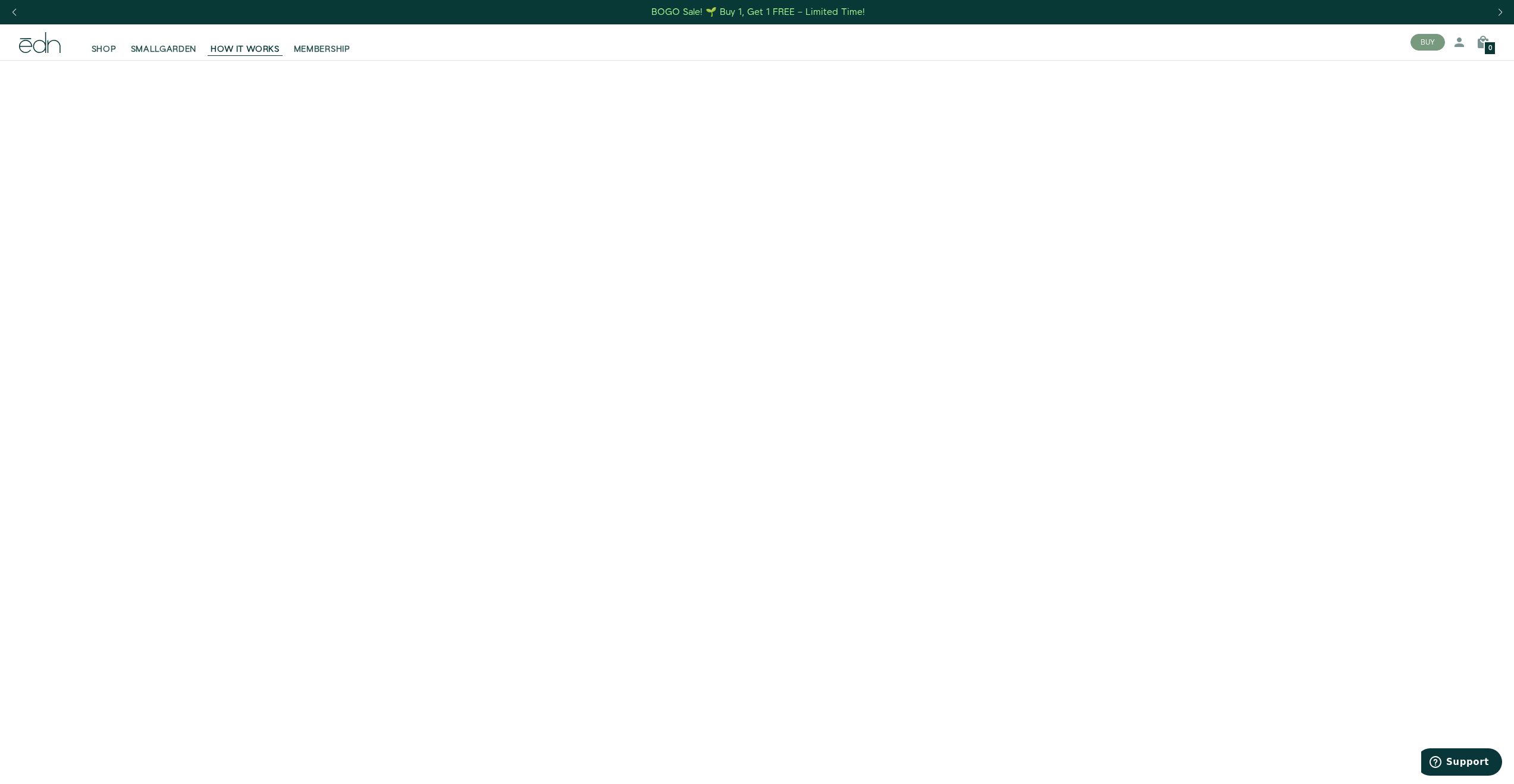
click at [44, 40] on icon at bounding box center [39, 43] width 42 height 21
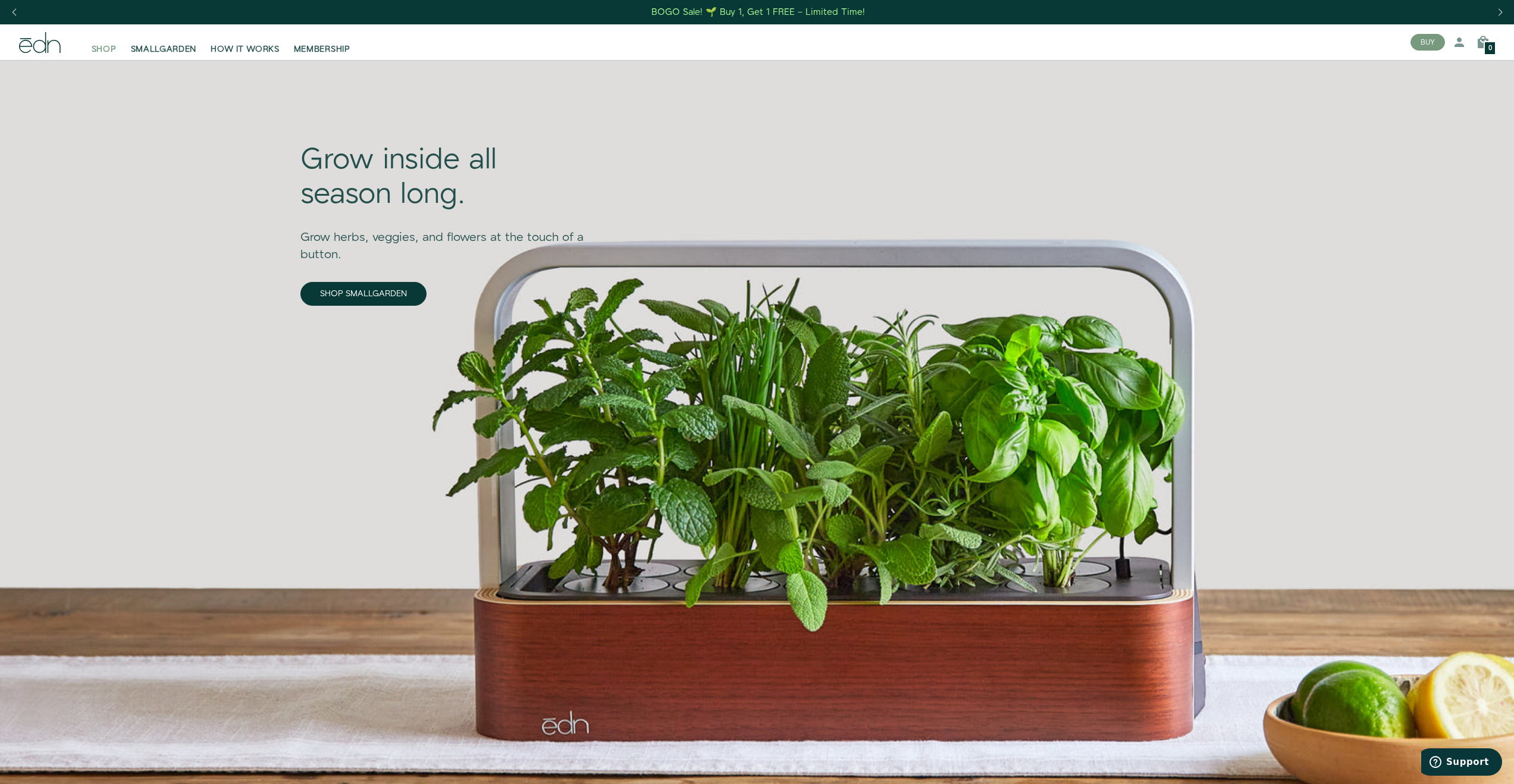
click at [101, 47] on span "SHOP" at bounding box center [104, 49] width 25 height 12
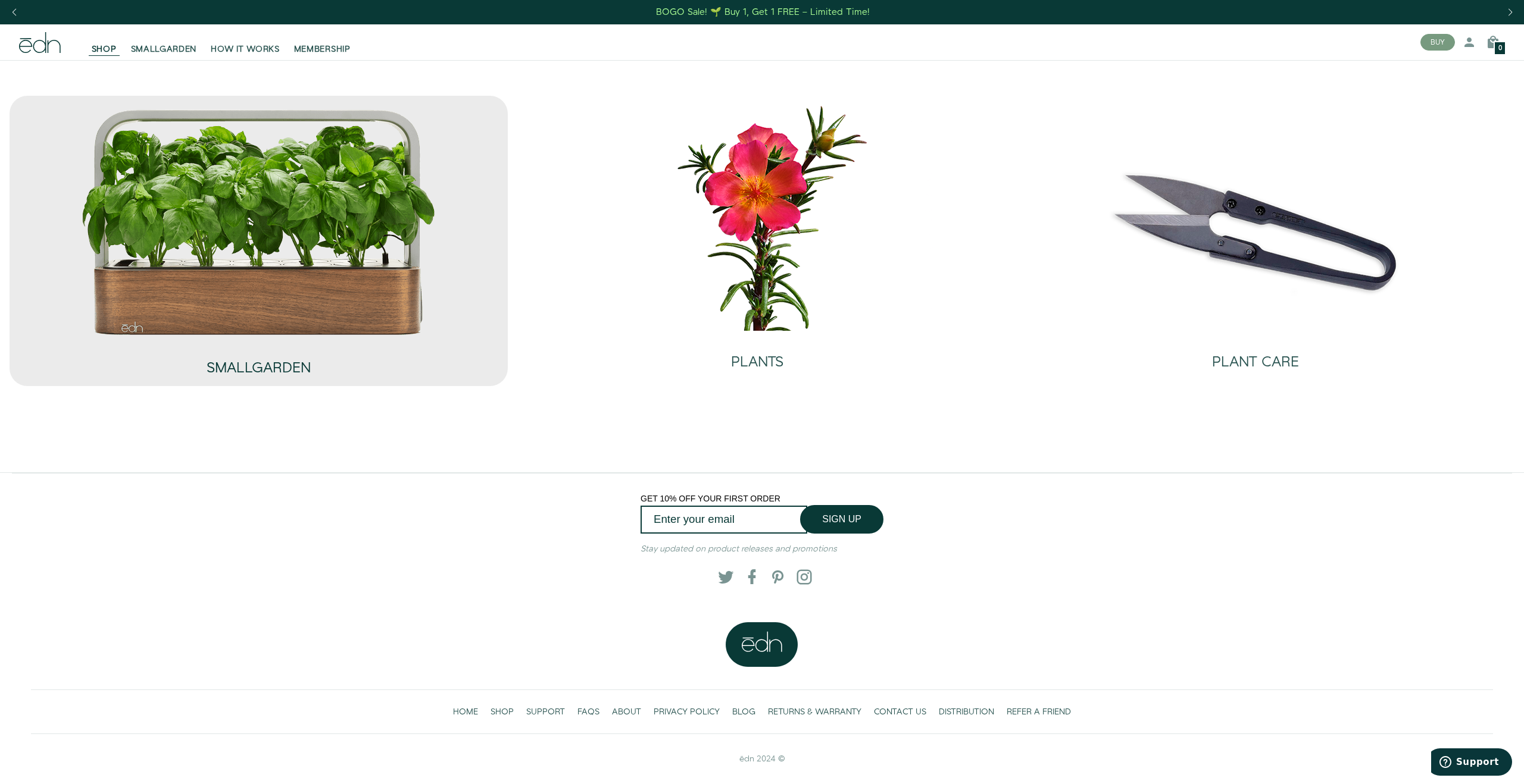
click at [268, 367] on h2 "SMALLGARDEN" at bounding box center [259, 368] width 104 height 16
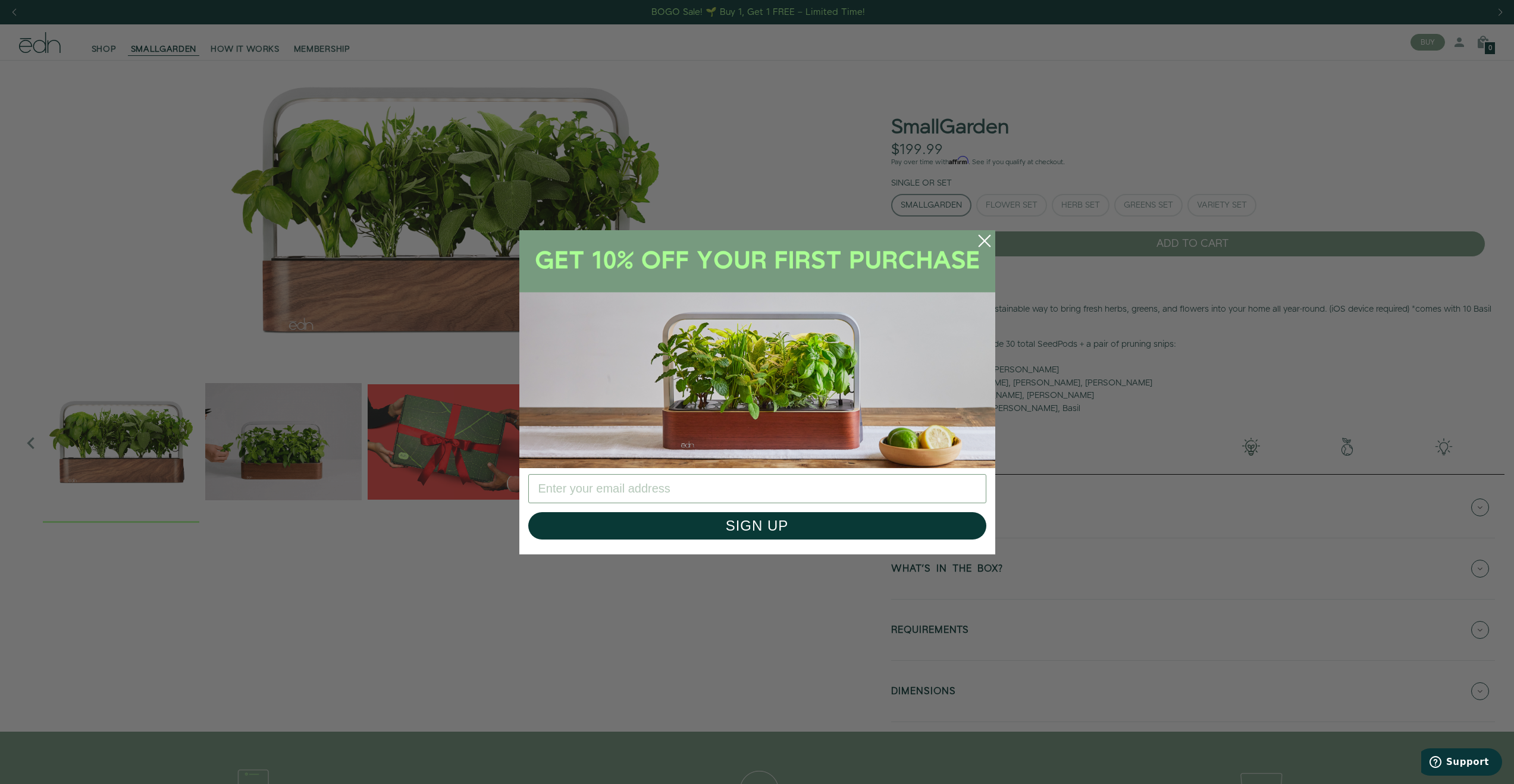
click at [986, 239] on icon "Close dialog" at bounding box center [985, 241] width 11 height 11
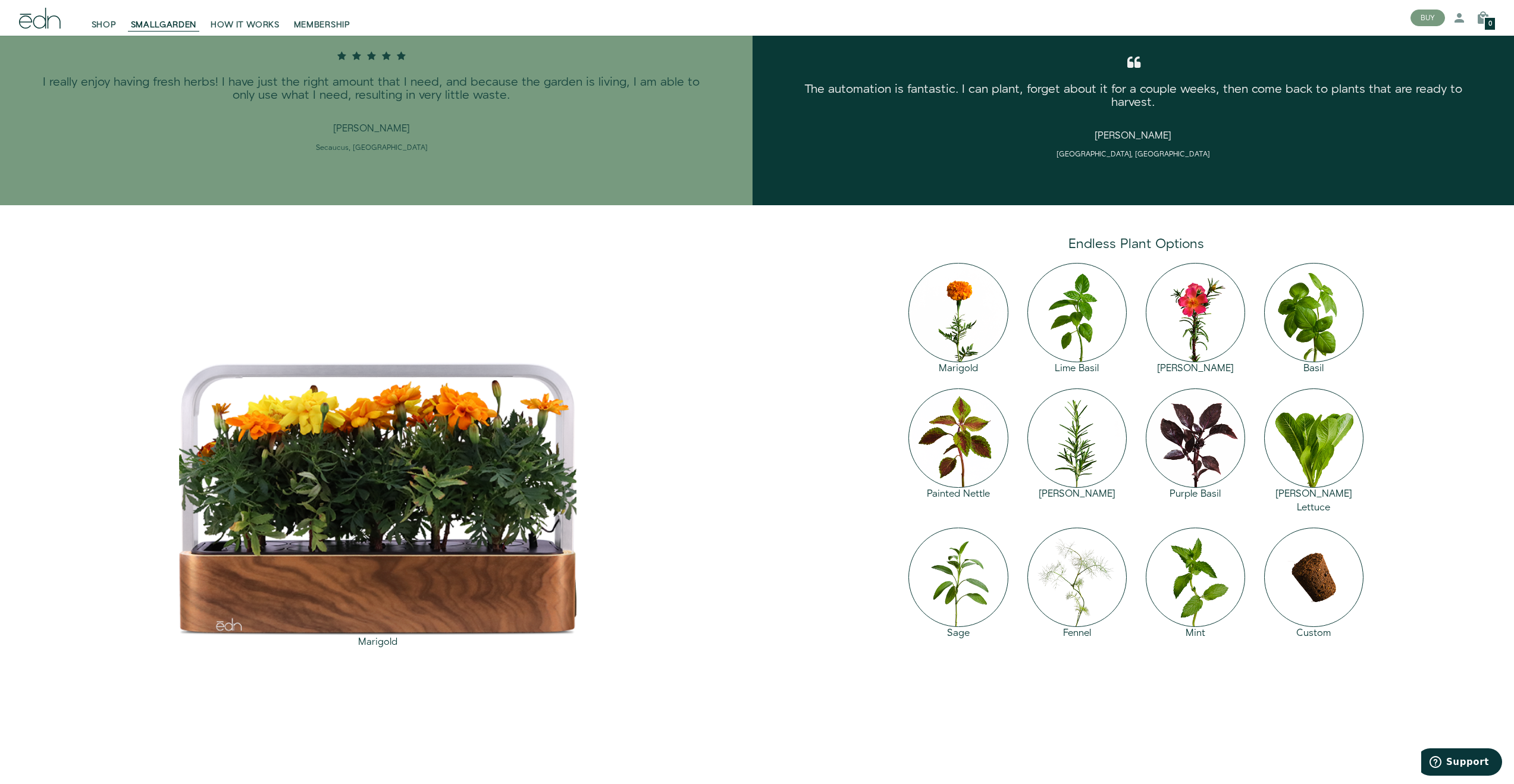
scroll to position [1606, 0]
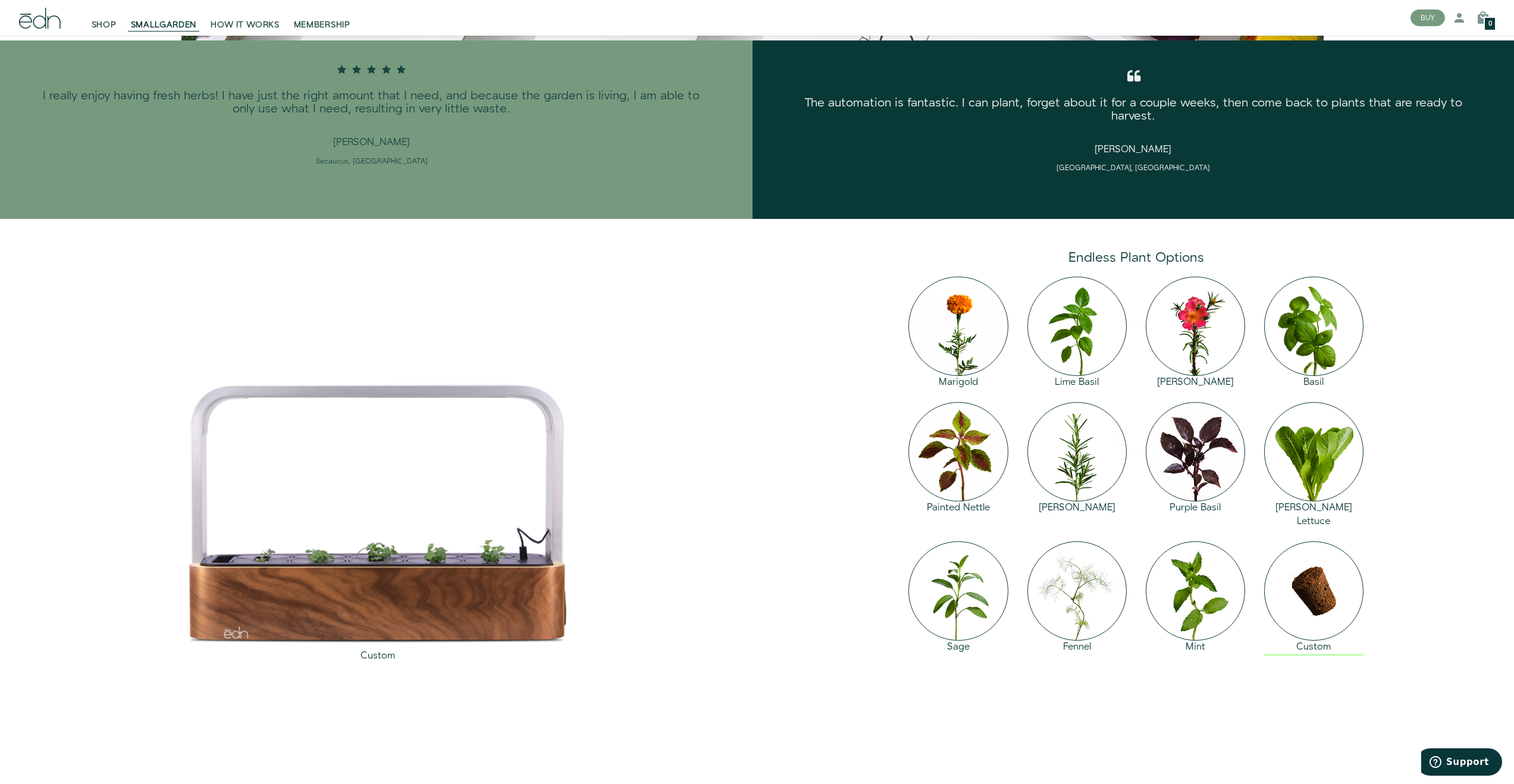
click at [1319, 588] on img at bounding box center [1314, 591] width 99 height 99
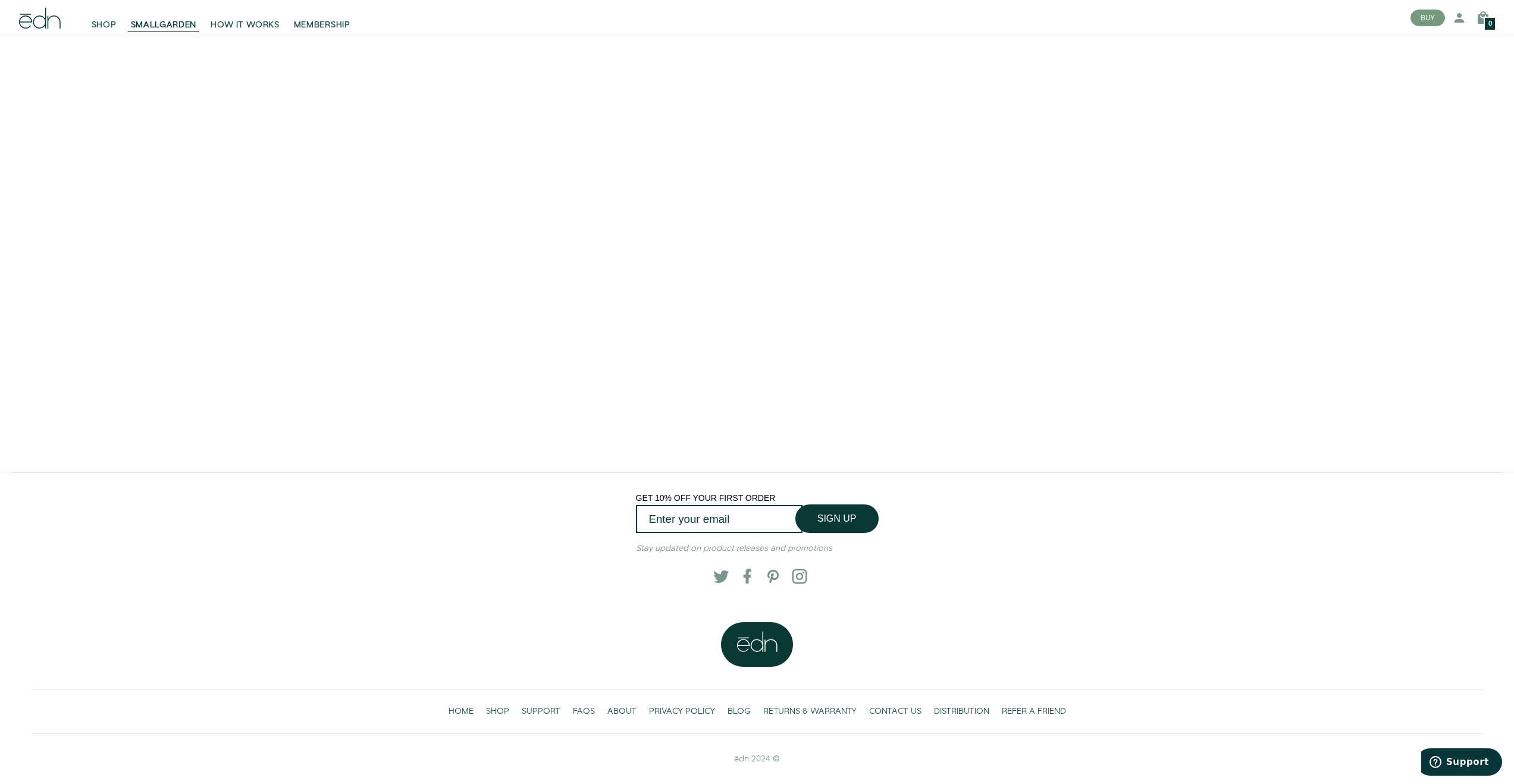
scroll to position [2804, 0]
click at [542, 708] on span "SUPPORT" at bounding box center [540, 711] width 39 height 12
